Goal: Navigation & Orientation: Find specific page/section

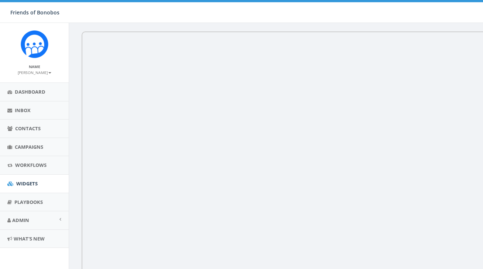
click at [45, 74] on small "[PERSON_NAME]" at bounding box center [35, 72] width 34 height 5
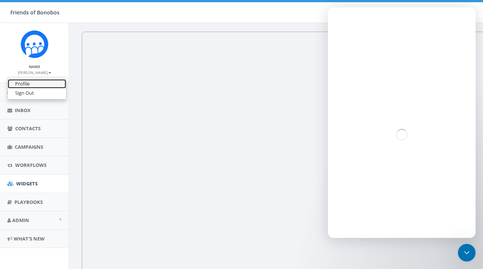
click at [39, 84] on link "Profile" at bounding box center [37, 83] width 58 height 9
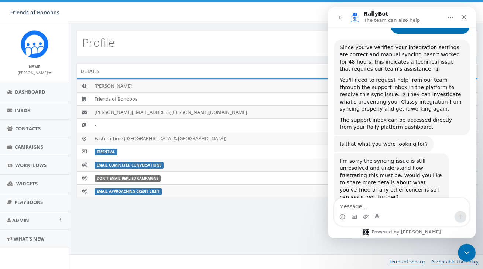
scroll to position [481, 0]
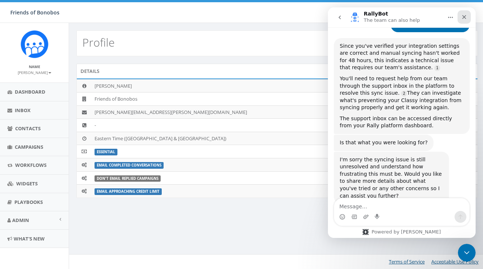
click at [468, 20] on div "Close" at bounding box center [464, 16] width 13 height 13
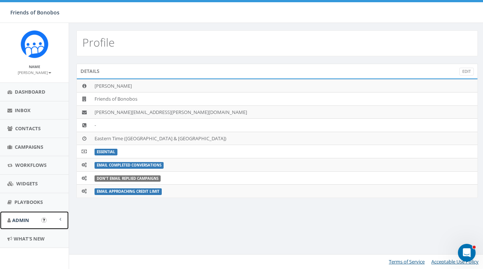
click at [47, 223] on link "Admin" at bounding box center [34, 220] width 69 height 18
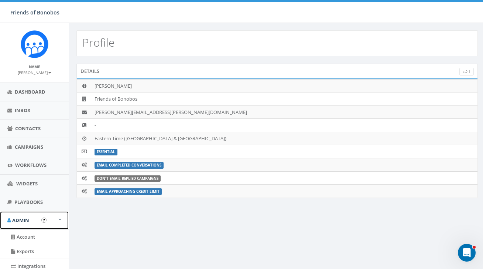
scroll to position [1, 0]
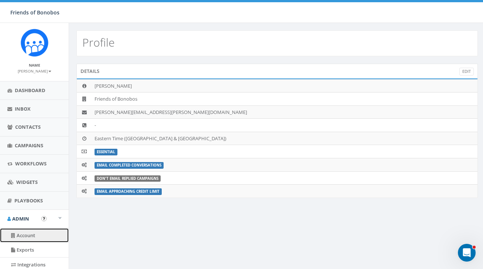
click at [44, 233] on link "Account" at bounding box center [34, 235] width 69 height 14
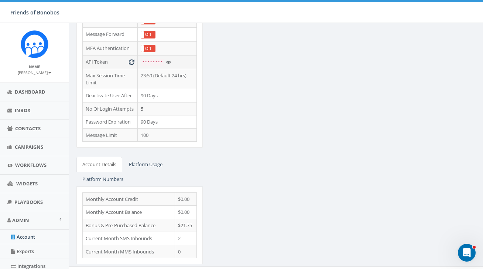
scroll to position [220, 0]
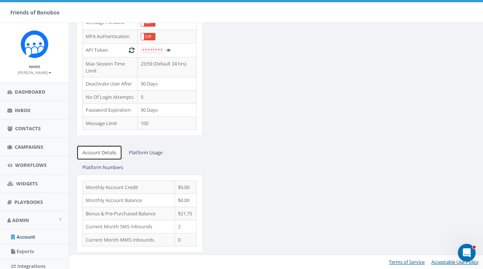
click at [109, 157] on link "Account Details" at bounding box center [100, 152] width 46 height 15
click at [112, 152] on link "Account Details" at bounding box center [100, 152] width 46 height 15
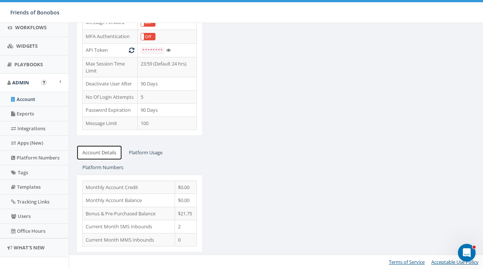
scroll to position [146, 0]
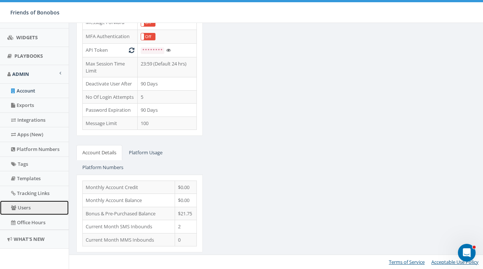
click at [41, 208] on link "Users" at bounding box center [34, 207] width 69 height 14
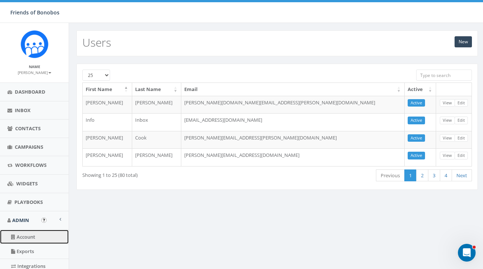
click at [37, 237] on link "Account" at bounding box center [34, 237] width 69 height 14
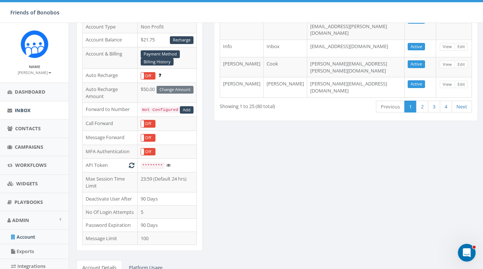
scroll to position [84, 0]
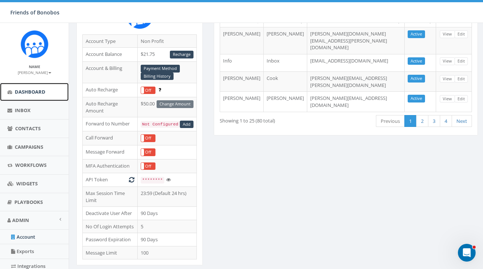
click at [46, 95] on link "Dashboard" at bounding box center [34, 92] width 69 height 18
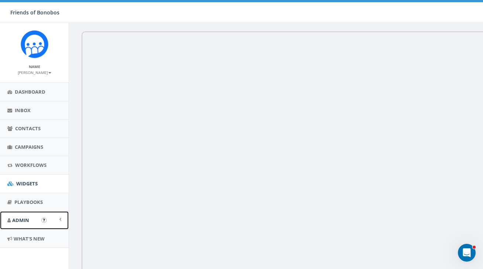
click at [40, 218] on link "Admin" at bounding box center [34, 220] width 69 height 18
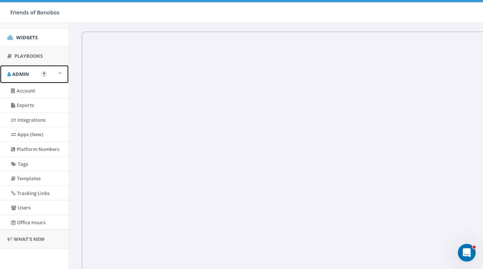
scroll to position [144, 0]
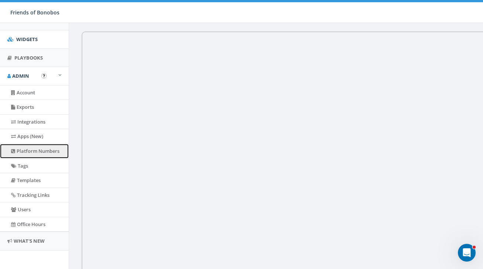
click at [35, 150] on link "Platform Numbers" at bounding box center [34, 151] width 69 height 14
